Goal: Navigation & Orientation: Understand site structure

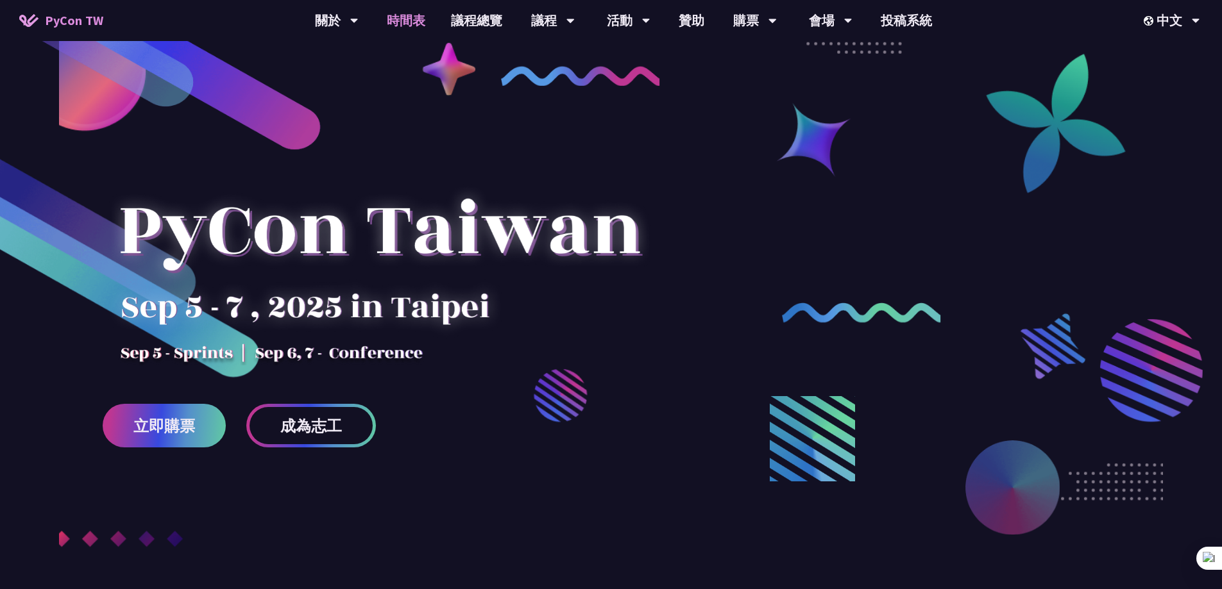
click at [402, 19] on link "時間表" at bounding box center [406, 20] width 64 height 41
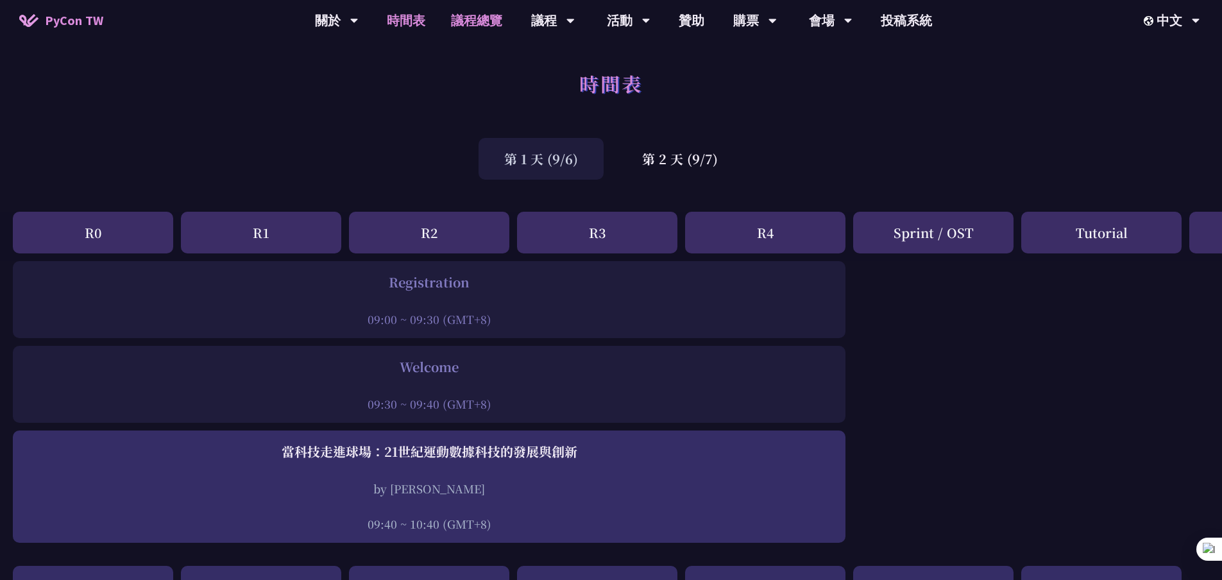
click at [473, 21] on link "議程總覽" at bounding box center [476, 20] width 77 height 41
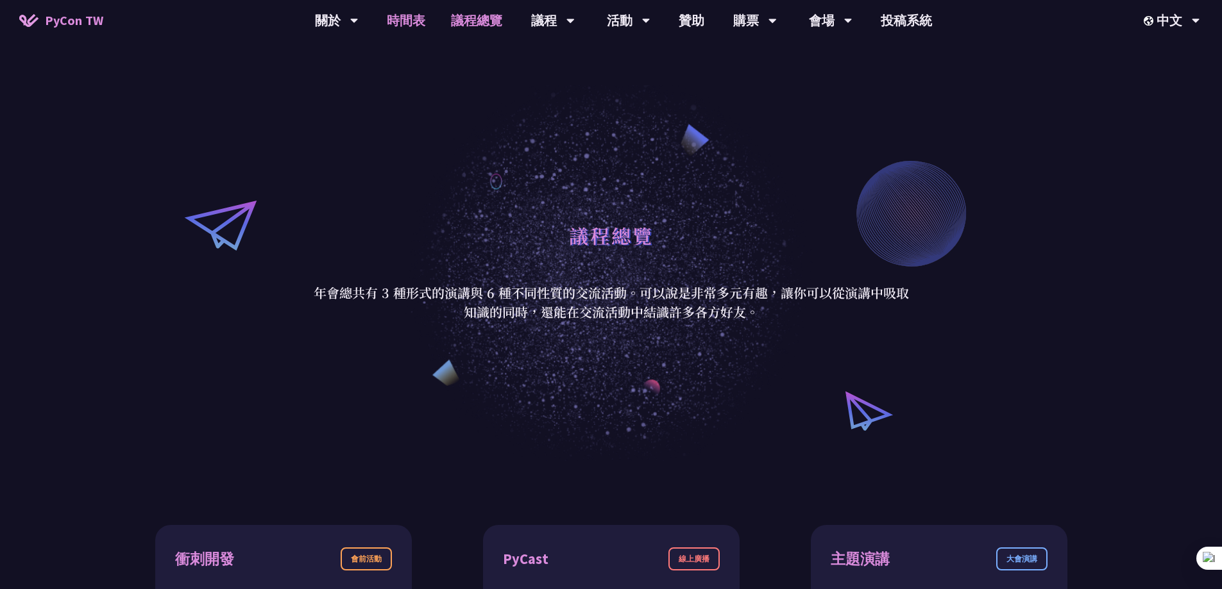
click at [435, 24] on link "時間表" at bounding box center [406, 20] width 64 height 41
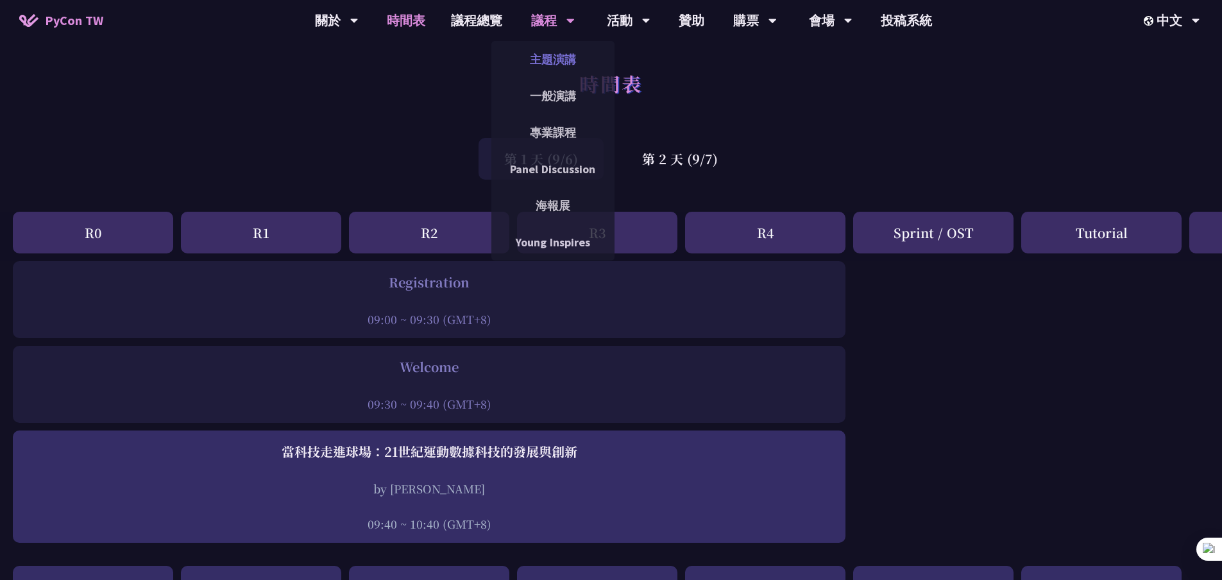
click at [548, 58] on link "主題演講" at bounding box center [552, 59] width 123 height 30
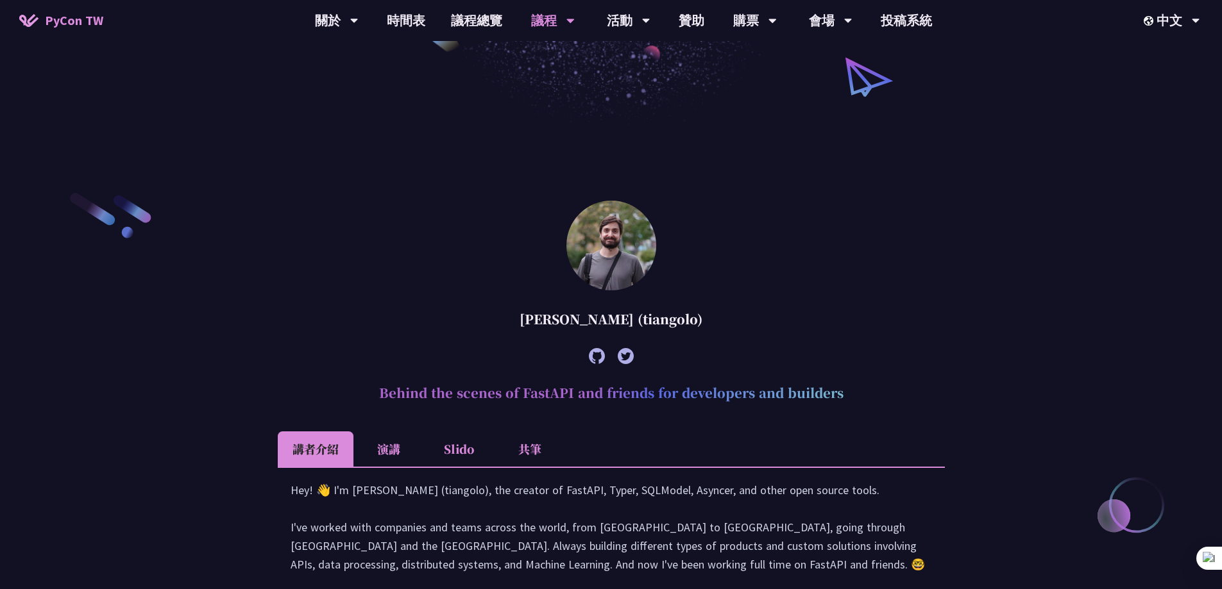
scroll to position [257, 0]
click at [626, 15] on div "活動" at bounding box center [629, 20] width 44 height 41
click at [623, 60] on link "衝刺開發" at bounding box center [627, 59] width 123 height 30
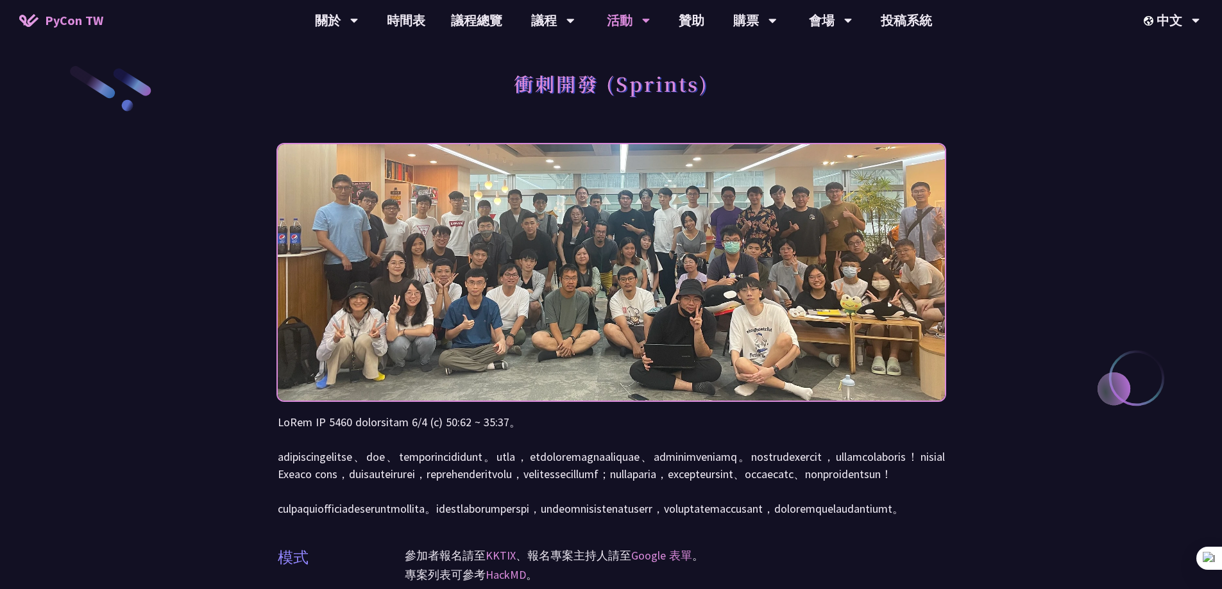
click at [355, 220] on img at bounding box center [611, 273] width 667 height 326
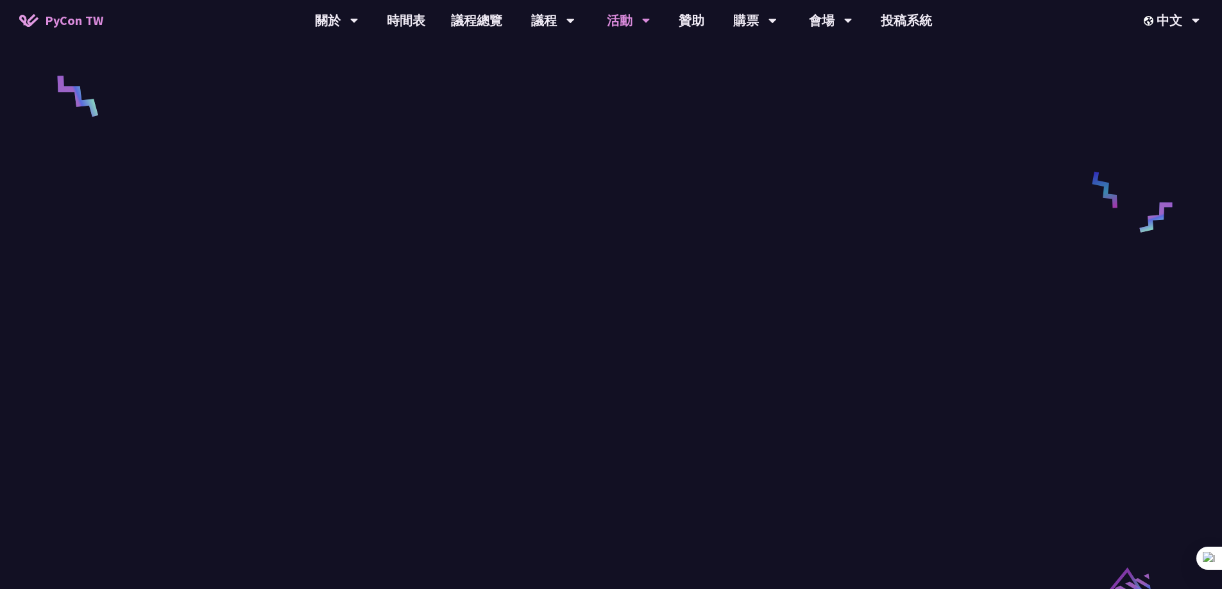
scroll to position [505, 0]
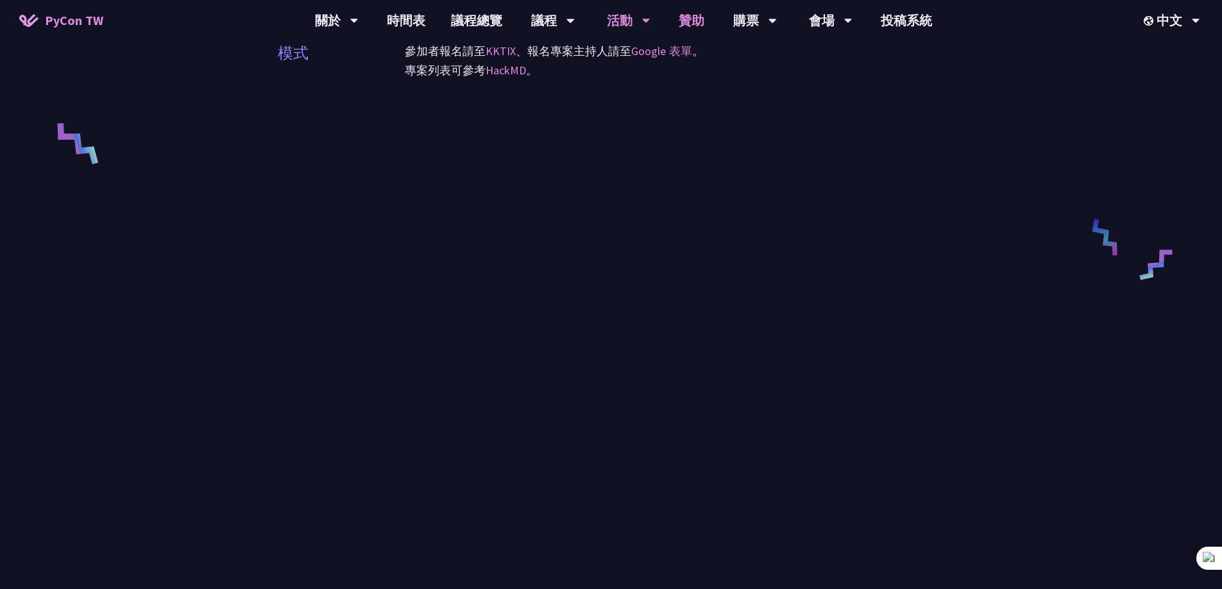
click at [677, 10] on link "贊助" at bounding box center [691, 20] width 51 height 41
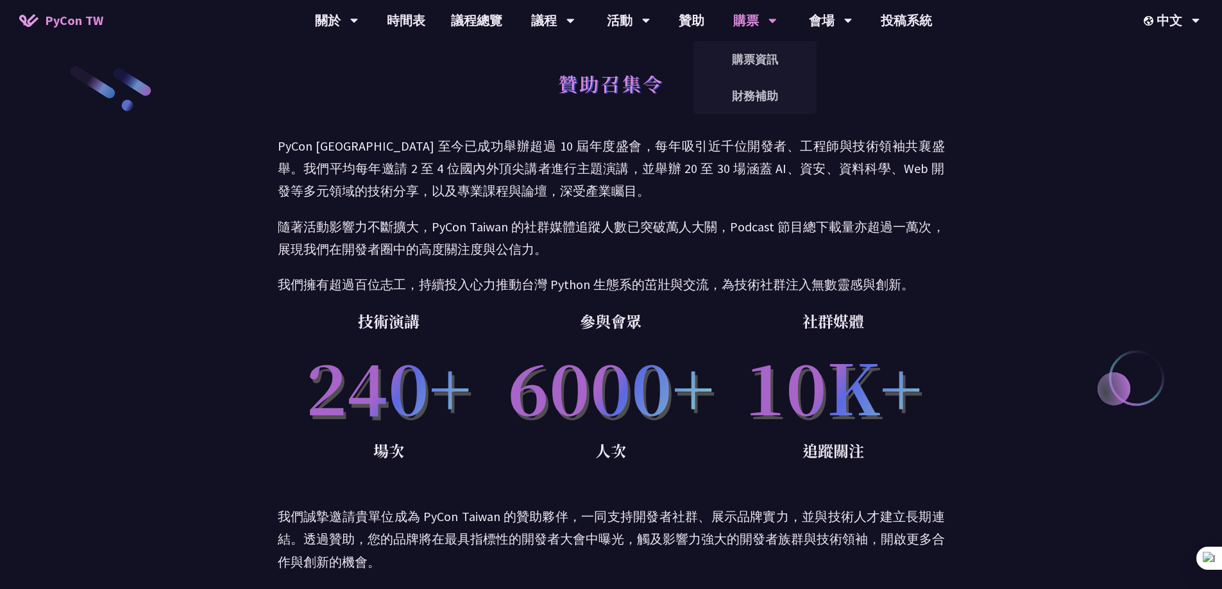
click at [750, 24] on div "購票" at bounding box center [755, 20] width 44 height 41
click at [827, 17] on div "會場" at bounding box center [831, 20] width 44 height 41
click at [925, 14] on link "投稿系統" at bounding box center [906, 20] width 77 height 41
